Goal: Task Accomplishment & Management: Complete application form

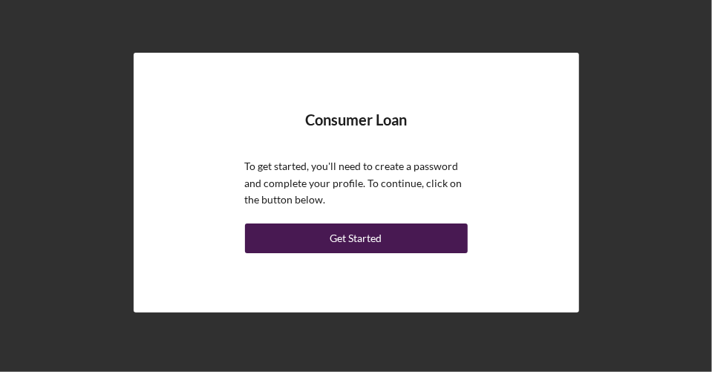
click at [366, 233] on div "Get Started" at bounding box center [357, 239] width 52 height 30
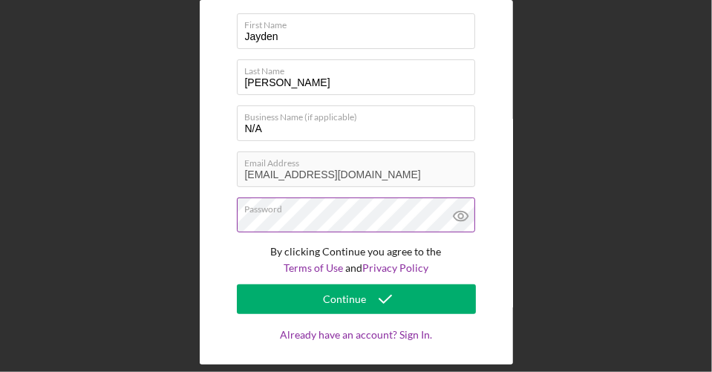
scroll to position [76, 0]
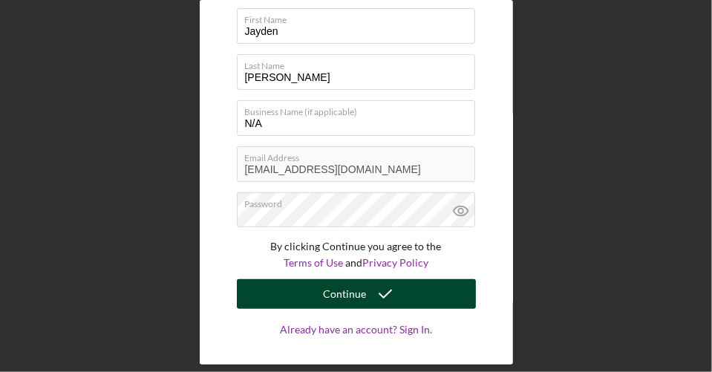
click at [342, 297] on div "Continue" at bounding box center [345, 294] width 43 height 30
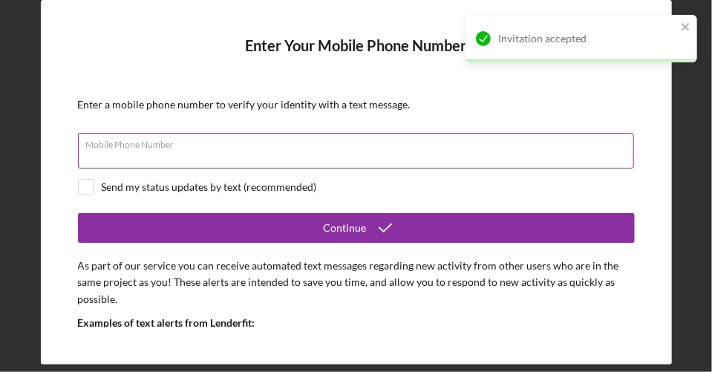
click at [140, 143] on div "Mobile Phone Number" at bounding box center [356, 151] width 557 height 37
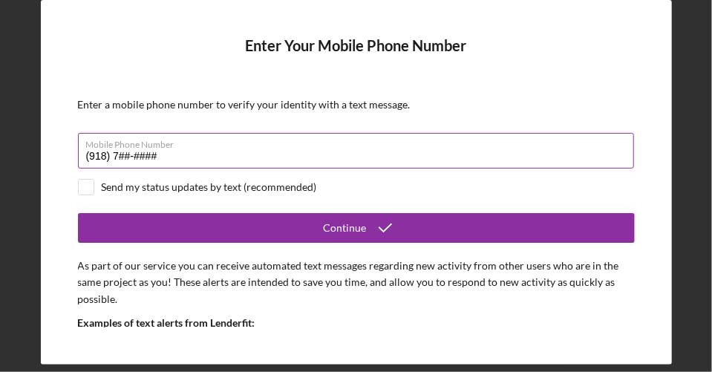
type input "(918) 7##-####"
click at [157, 154] on input "(918) 7##-####" at bounding box center [356, 151] width 556 height 36
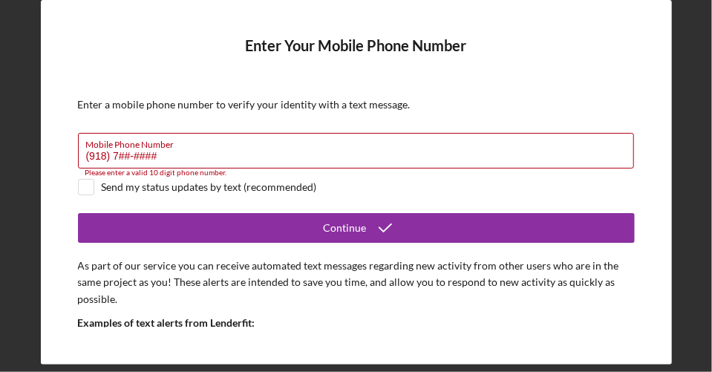
click at [377, 179] on div "Send my status updates by text (recommended)" at bounding box center [356, 187] width 557 height 16
checkbox input "true"
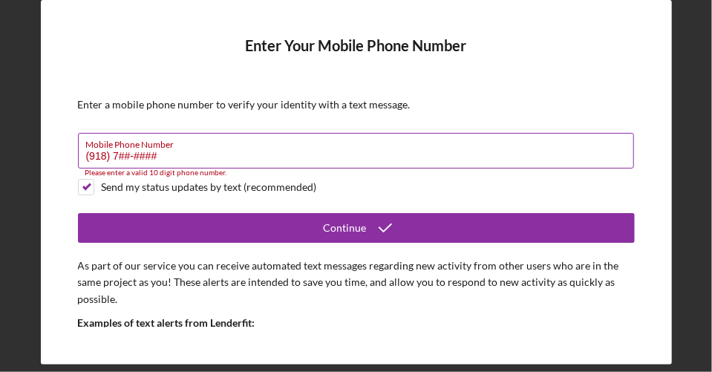
click at [330, 143] on label "Mobile Phone Number" at bounding box center [360, 142] width 548 height 16
click at [330, 143] on input "(918) 7##-####" at bounding box center [356, 151] width 556 height 36
click at [97, 154] on input "(918) 7##-####" at bounding box center [356, 151] width 556 height 36
click at [82, 152] on input "(918) 7##-####" at bounding box center [356, 151] width 556 height 36
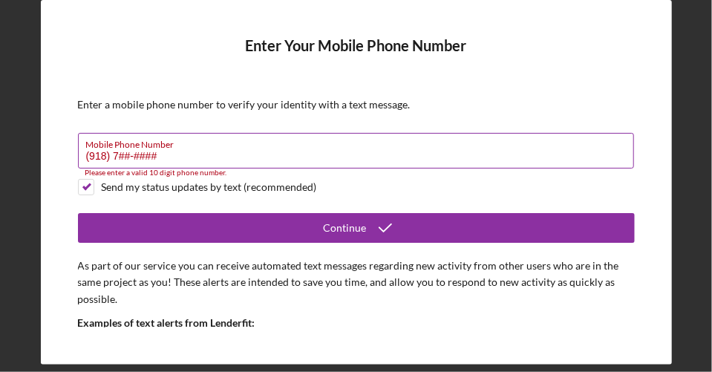
drag, startPoint x: 97, startPoint y: 154, endPoint x: 105, endPoint y: 149, distance: 9.7
click at [105, 149] on div "Mobile Phone Number (918) 7##-#### Please enter a valid 10 digit phone number." at bounding box center [356, 151] width 557 height 37
click at [105, 149] on label "Mobile Phone Number" at bounding box center [360, 142] width 548 height 16
click at [105, 149] on input "(918) 7##-####" at bounding box center [356, 151] width 556 height 36
click at [390, 165] on input "(918) 7##-####" at bounding box center [356, 151] width 556 height 36
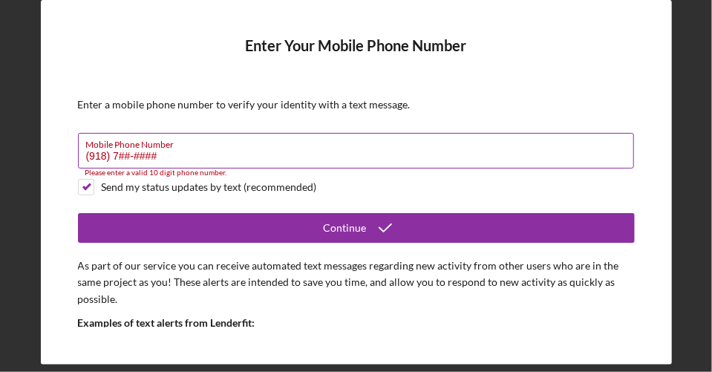
click at [390, 165] on input "(918) 7##-####" at bounding box center [356, 151] width 556 height 36
click at [386, 163] on input "(918) 7##-####" at bounding box center [356, 151] width 556 height 36
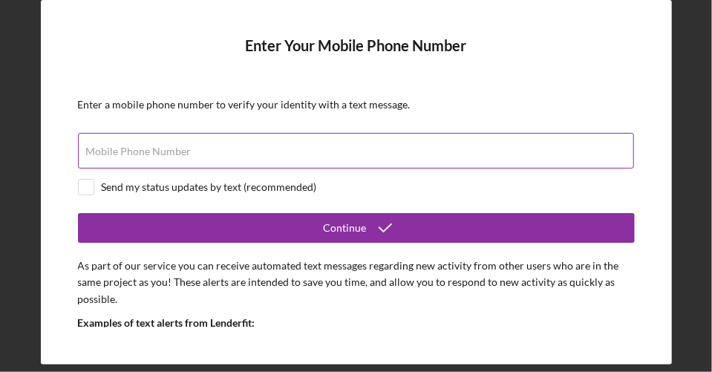
click at [227, 150] on input "Mobile Phone Number" at bounding box center [356, 151] width 556 height 36
